Goal: Task Accomplishment & Management: Manage account settings

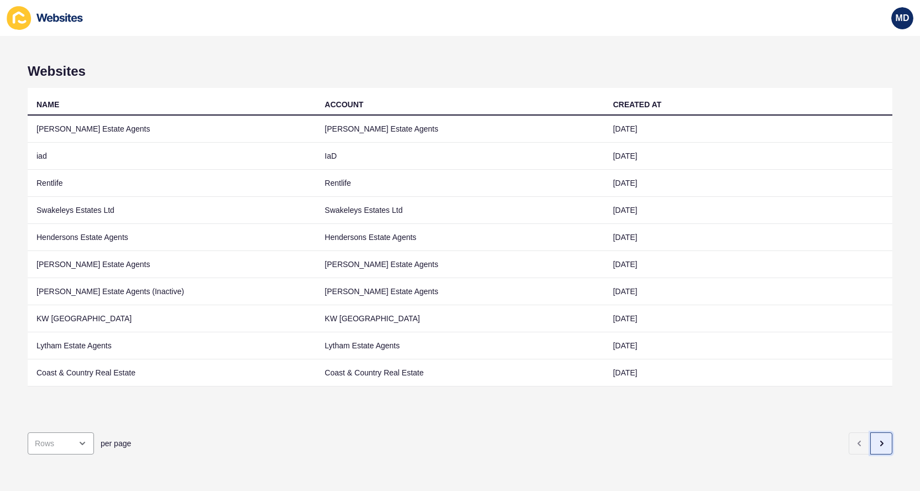
click at [884, 446] on icon "button" at bounding box center [881, 443] width 9 height 9
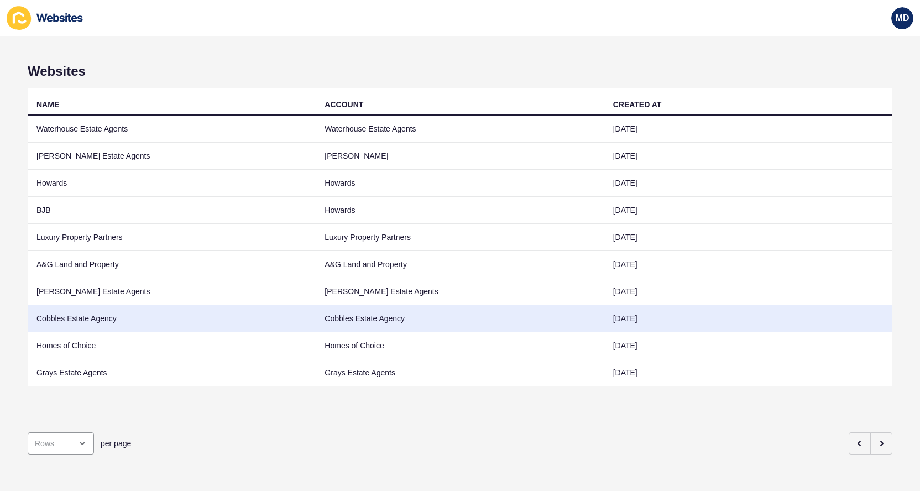
click at [185, 311] on td "Cobbles Estate Agency" at bounding box center [172, 318] width 288 height 27
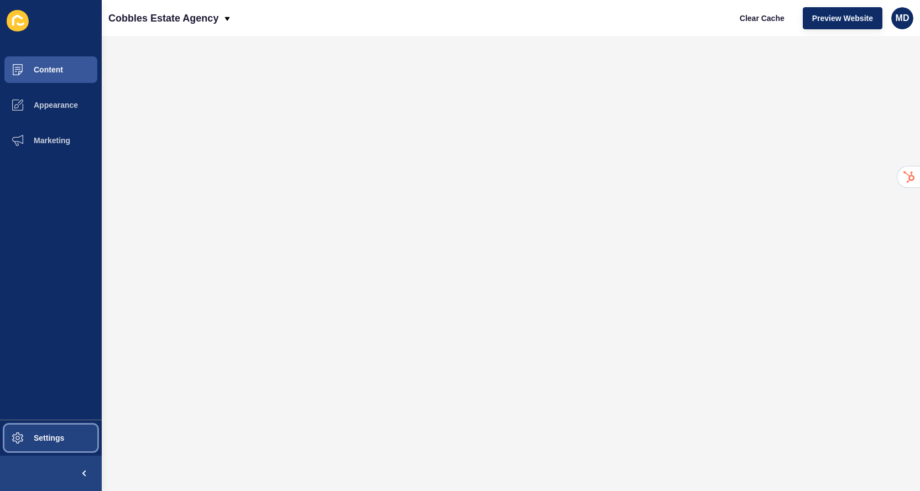
click at [67, 424] on button "Settings" at bounding box center [51, 437] width 102 height 35
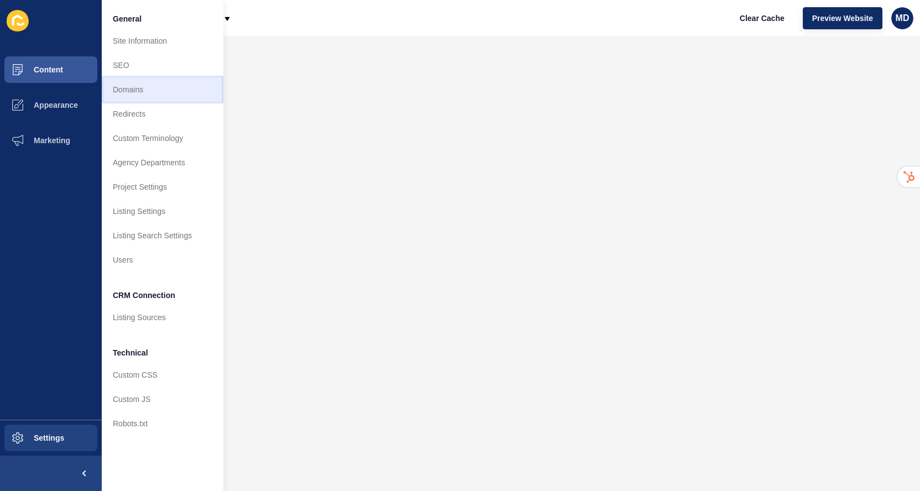
click at [174, 97] on link "Domains" at bounding box center [163, 89] width 122 height 24
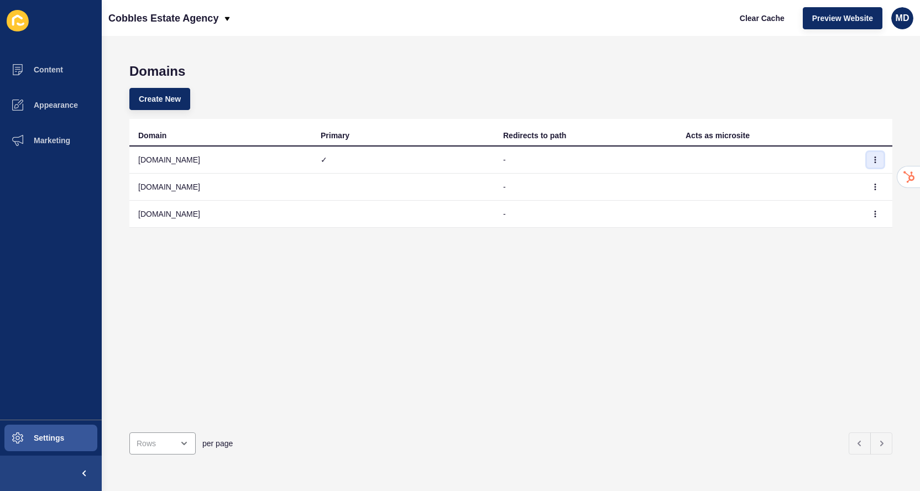
click at [873, 160] on icon "button" at bounding box center [875, 159] width 7 height 7
click at [848, 202] on link "Delete" at bounding box center [844, 206] width 77 height 24
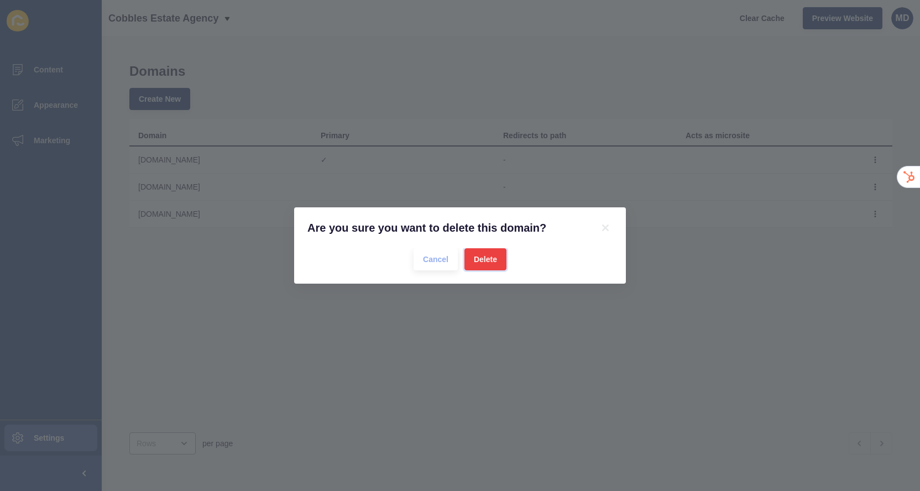
click at [500, 258] on button "Delete" at bounding box center [486, 259] width 42 height 22
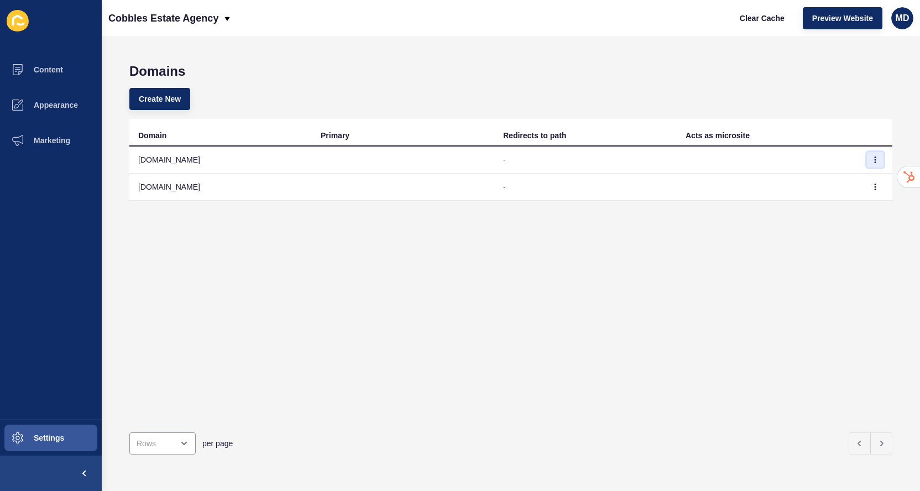
click at [876, 160] on icon "button" at bounding box center [875, 159] width 7 height 7
click at [821, 207] on link "Delete" at bounding box center [844, 206] width 77 height 24
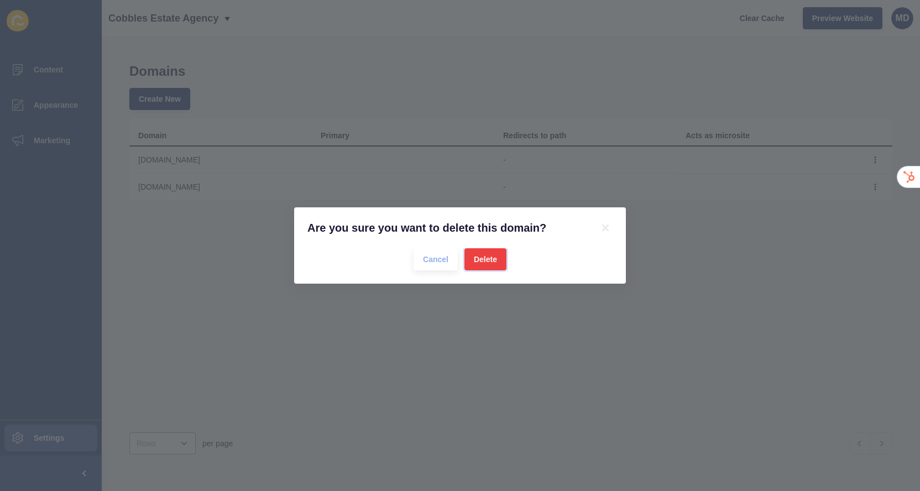
click at [500, 262] on button "Delete" at bounding box center [486, 259] width 42 height 22
